Goal: Task Accomplishment & Management: Use online tool/utility

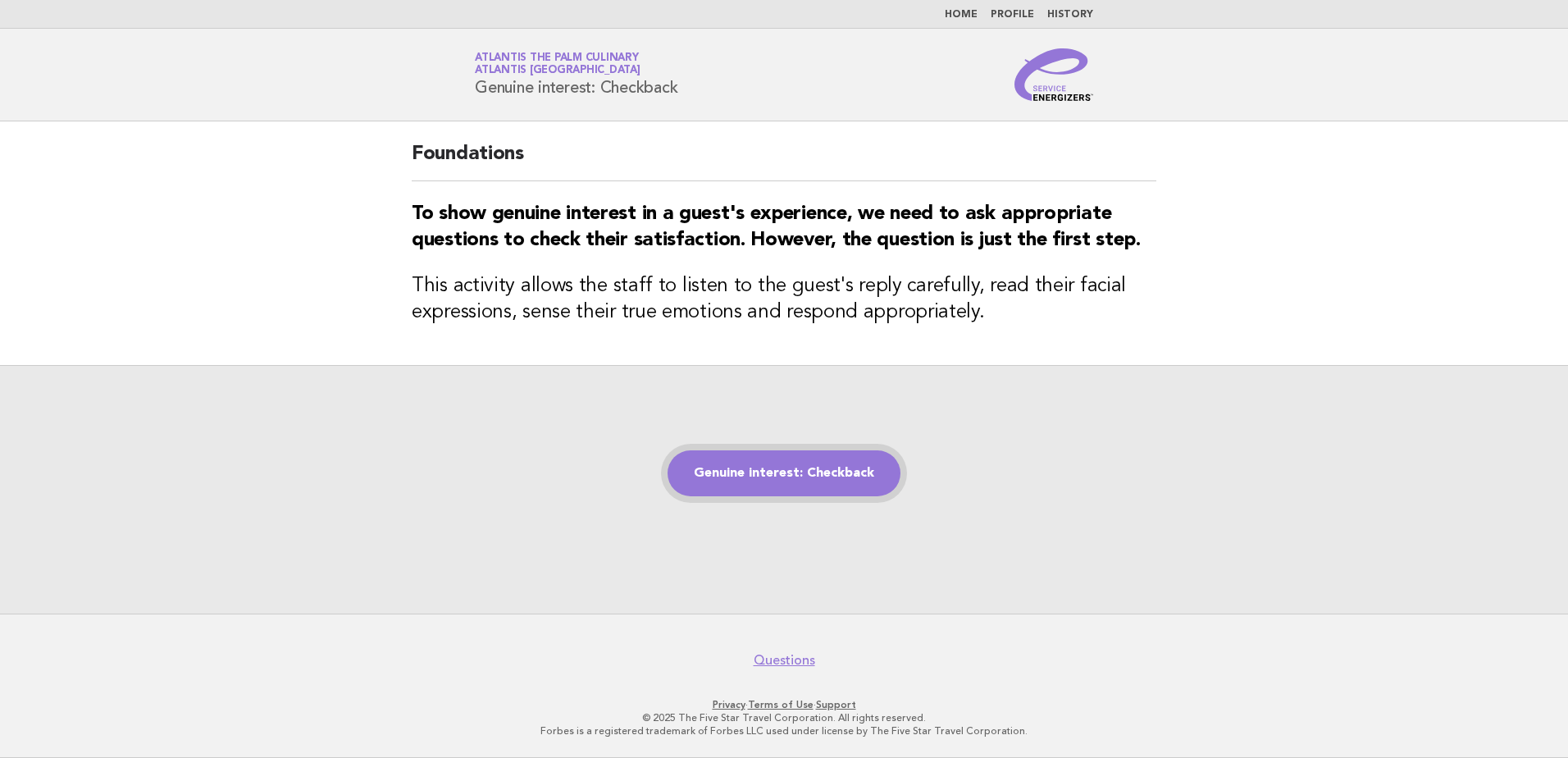
click at [759, 479] on link "Genuine interest: Checkback" at bounding box center [784, 473] width 233 height 46
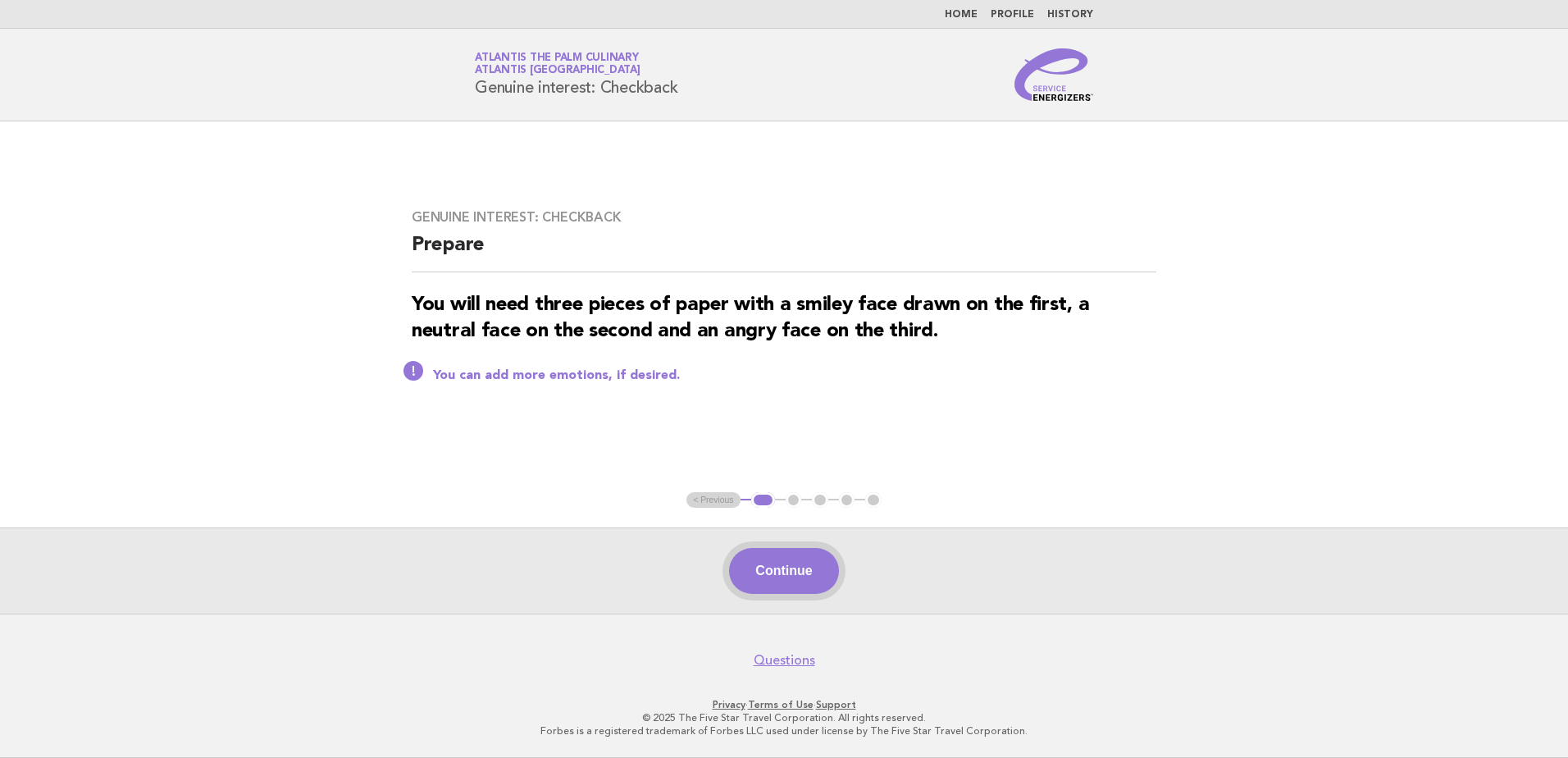
click at [775, 564] on button "Continue" at bounding box center [784, 571] width 109 height 46
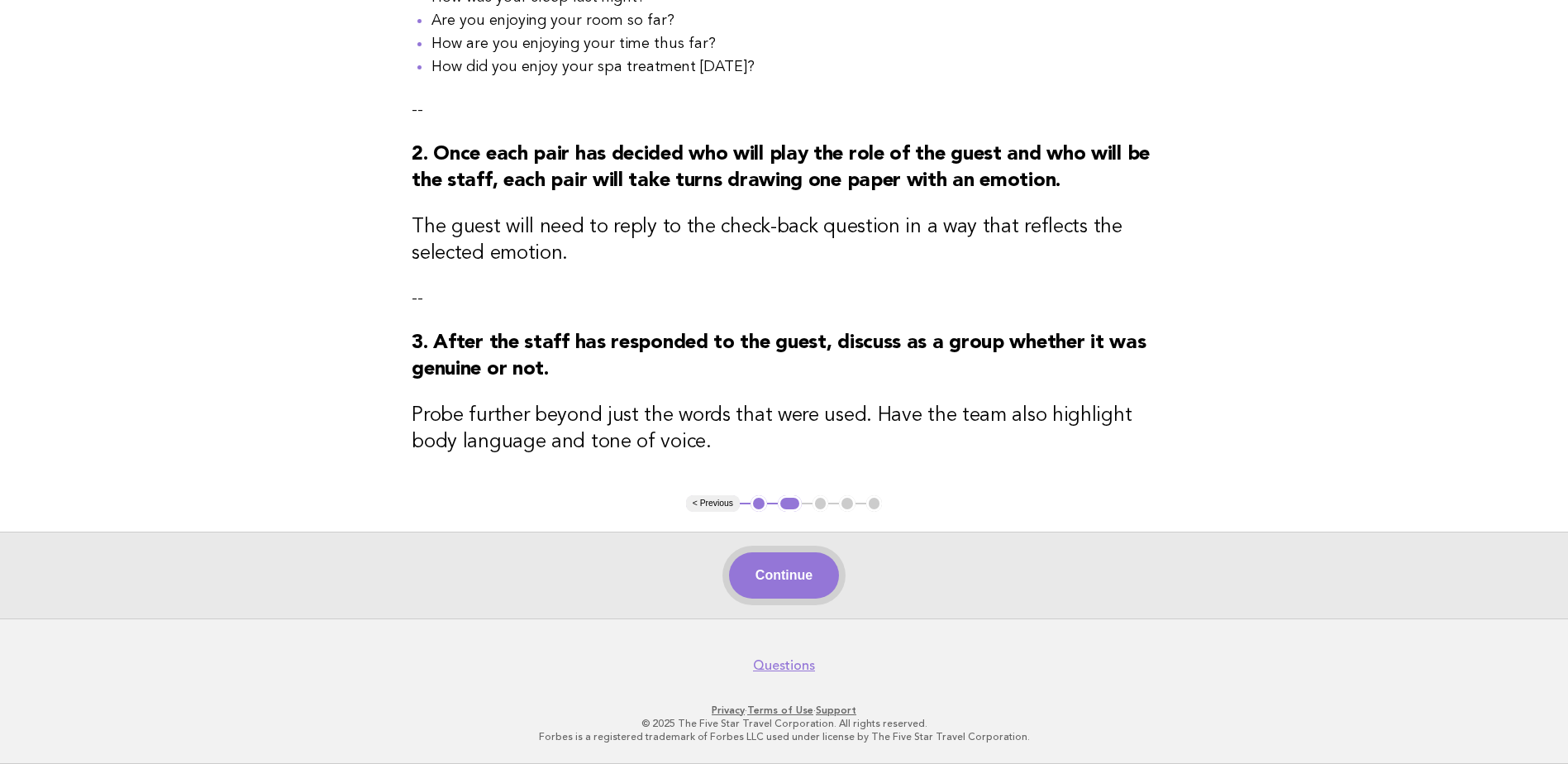
click at [778, 565] on button "Continue" at bounding box center [784, 575] width 110 height 47
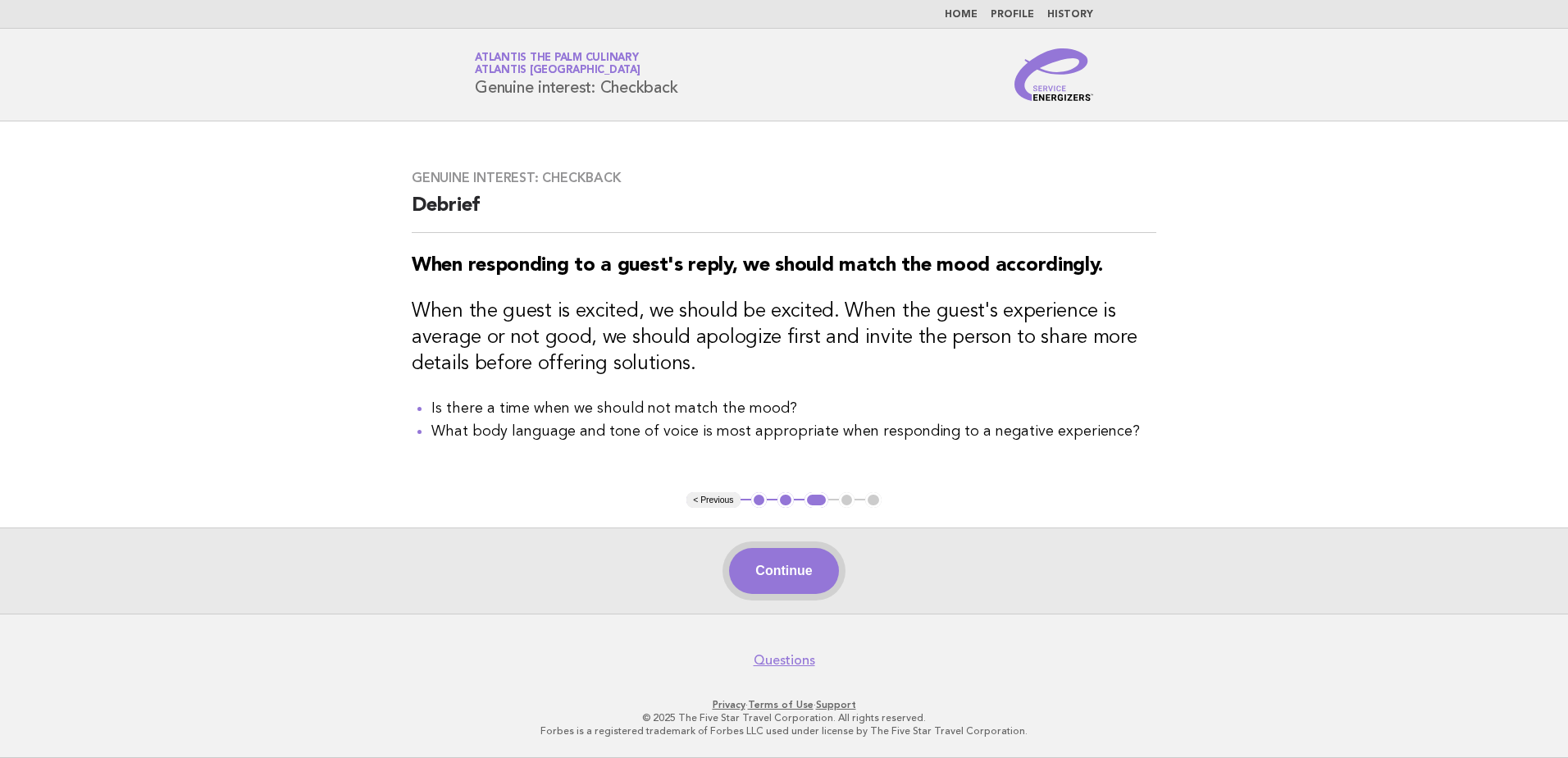
click at [749, 563] on button "Continue" at bounding box center [784, 571] width 109 height 46
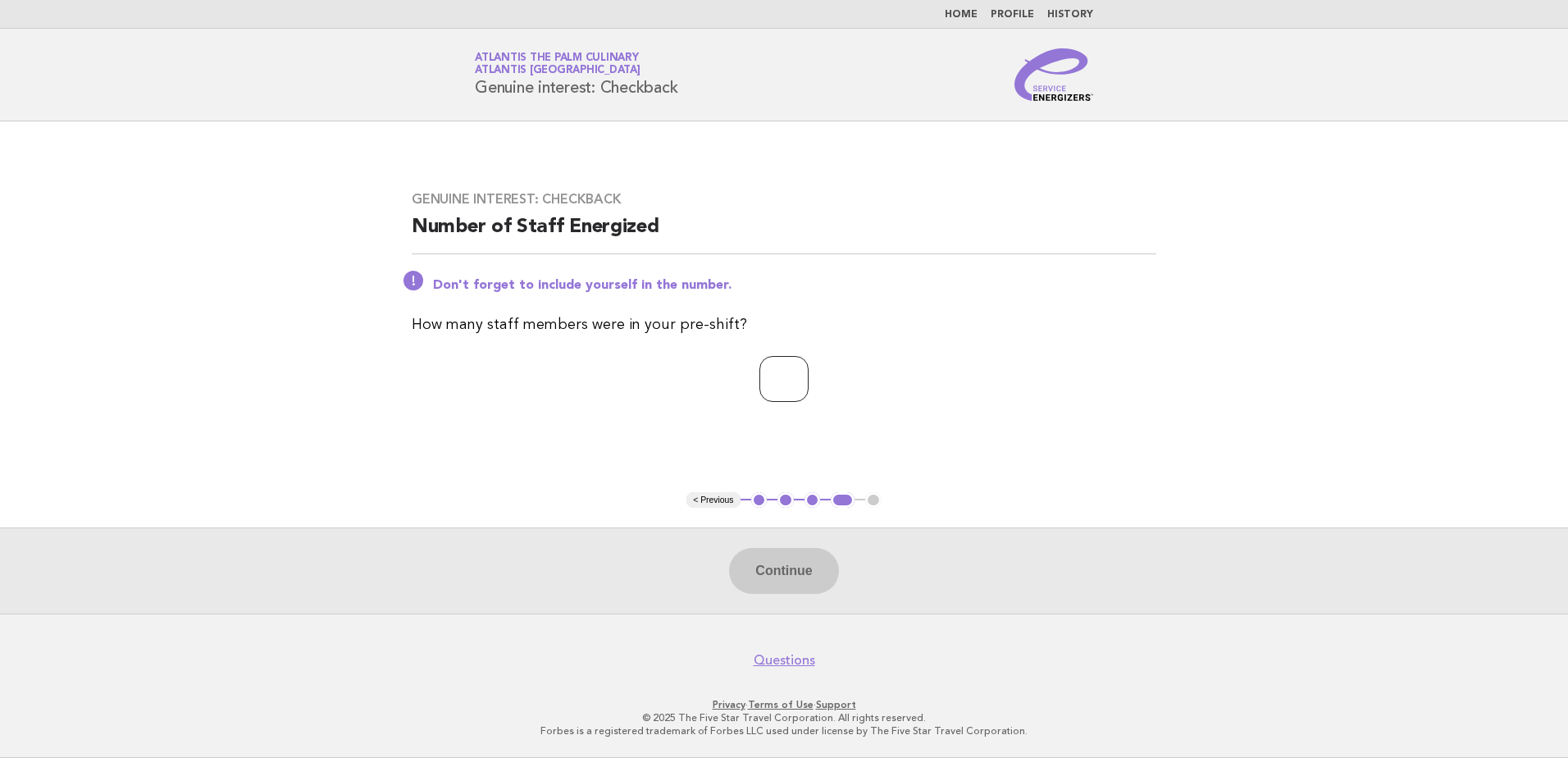
click at [760, 373] on input "number" at bounding box center [784, 379] width 50 height 46
type input "**"
click at [806, 585] on button "Continue" at bounding box center [784, 571] width 109 height 46
